Goal: Find specific page/section: Find specific page/section

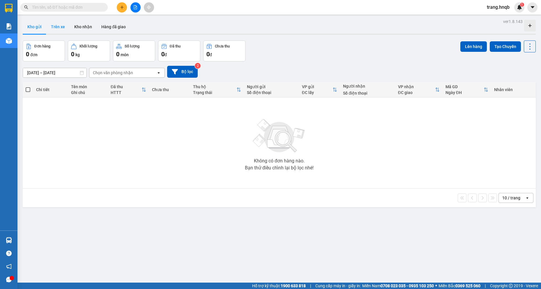
click at [55, 24] on button "Trên xe" at bounding box center [57, 27] width 23 height 14
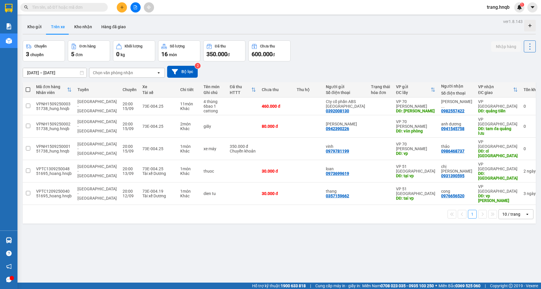
click at [310, 23] on div "Kho gửi Trên xe Kho nhận Hàng đã giao" at bounding box center [279, 27] width 513 height 15
click at [478, 33] on div "Kho gửi Trên xe Kho nhận Hàng đã giao" at bounding box center [279, 27] width 513 height 15
click at [114, 72] on div "Chọn văn phòng nhận" at bounding box center [113, 73] width 40 height 6
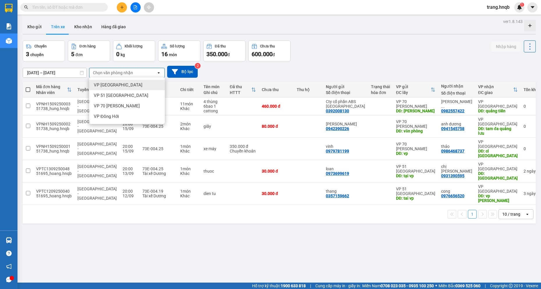
click at [356, 54] on div "Chuyến 3 chuyến Đơn hàng 5 đơn Khối lượng 0 kg Số lượng 16 món Đã thu 350.000 đ…" at bounding box center [279, 50] width 513 height 21
